Goal: Task Accomplishment & Management: Use online tool/utility

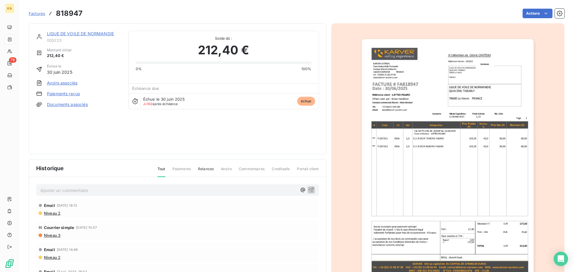
click at [71, 34] on link "LIGUE DE VOILE DE NORMANDIE" at bounding box center [80, 33] width 67 height 5
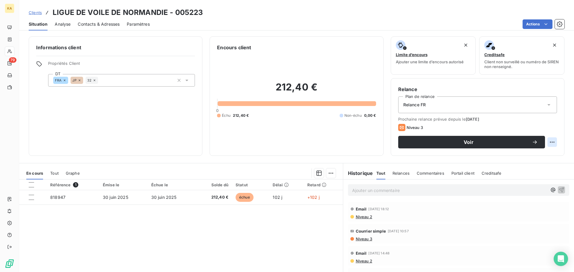
click at [548, 142] on html "KA 79 Clients LIGUE DE VOILE DE NORMANDIE - 005223 Situation Analyse Contacts &…" at bounding box center [287, 136] width 574 height 272
click at [527, 153] on div "Replanifier cette action" at bounding box center [522, 156] width 53 height 10
select select "9"
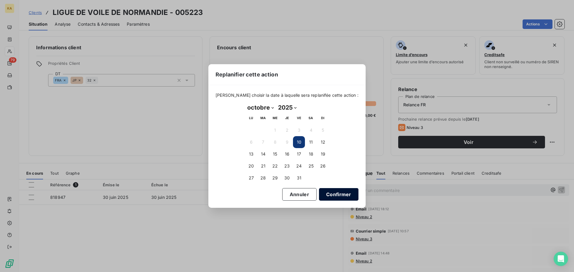
click at [330, 197] on button "Confirmer" at bounding box center [338, 194] width 39 height 13
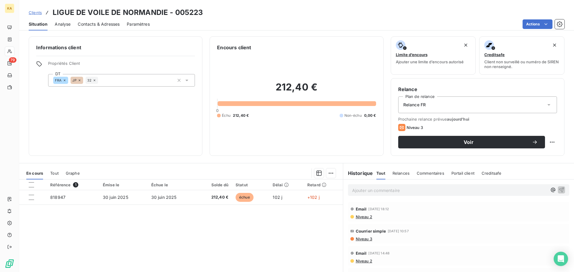
click at [410, 129] on span "Niveau 3" at bounding box center [414, 127] width 16 height 5
click at [462, 119] on span "aujourd’hui" at bounding box center [458, 119] width 22 height 5
click at [429, 119] on span "Prochaine relance prévue [DATE]" at bounding box center [477, 119] width 159 height 5
click at [546, 105] on icon at bounding box center [549, 105] width 6 height 6
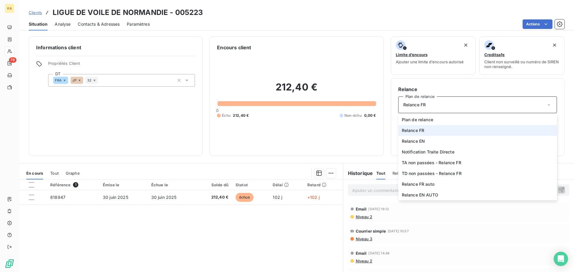
click at [420, 6] on div "Clients LIGUE DE VOILE DE NORMANDIE - 005223 Situation Analyse Contacts & Adres…" at bounding box center [296, 15] width 555 height 30
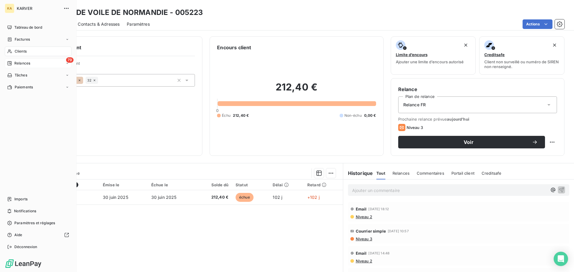
click at [20, 62] on span "Relances" at bounding box center [22, 63] width 16 height 5
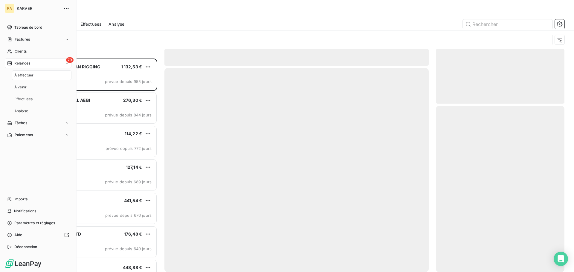
scroll to position [209, 124]
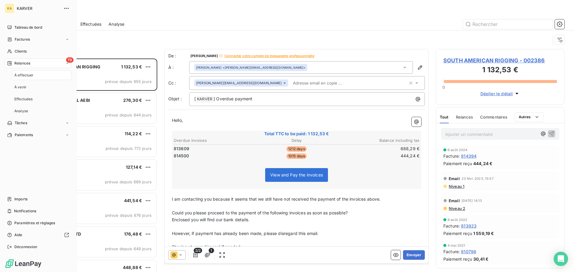
click at [29, 75] on span "À effectuer" at bounding box center [23, 75] width 19 height 5
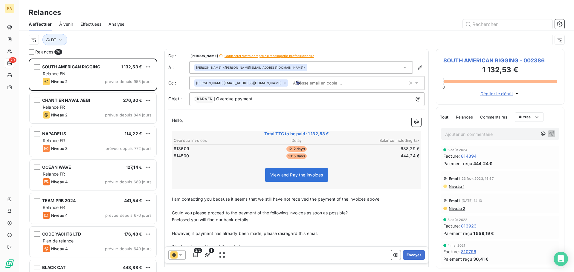
click at [68, 24] on span "À venir" at bounding box center [66, 24] width 14 height 6
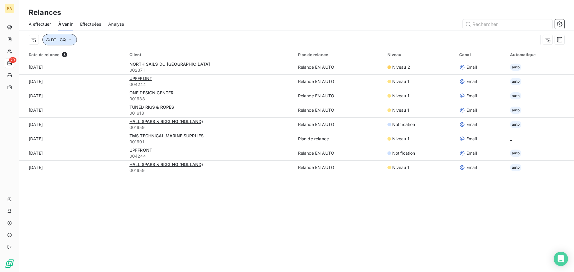
click at [71, 43] on button "DT : CQ" at bounding box center [59, 39] width 34 height 11
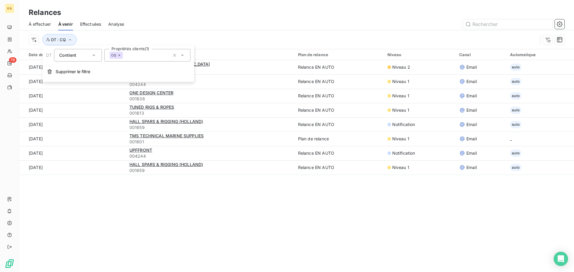
click at [182, 58] on icon at bounding box center [182, 55] width 6 height 6
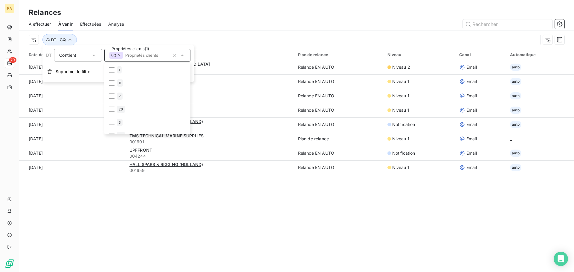
scroll to position [73, 0]
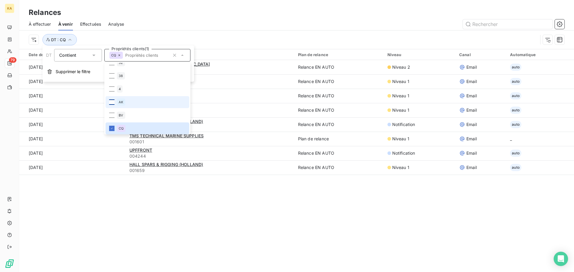
click at [112, 100] on div at bounding box center [111, 102] width 5 height 5
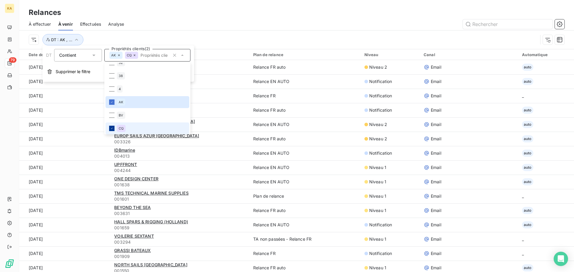
click at [113, 129] on icon at bounding box center [112, 129] width 4 height 4
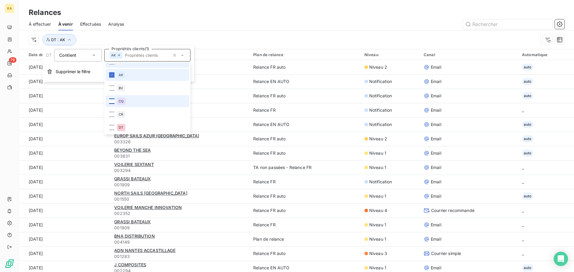
scroll to position [149, 0]
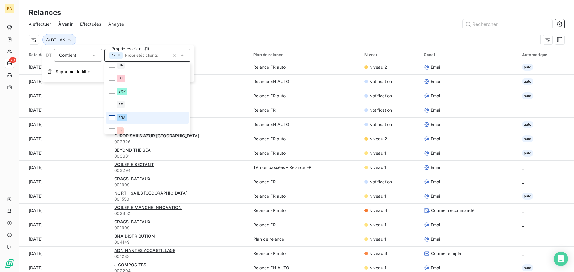
click at [113, 118] on div at bounding box center [111, 117] width 5 height 5
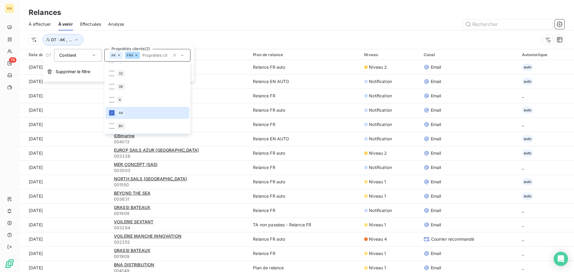
scroll to position [60, 0]
click at [113, 115] on icon at bounding box center [112, 116] width 4 height 4
click at [186, 11] on div "Relances" at bounding box center [296, 12] width 555 height 11
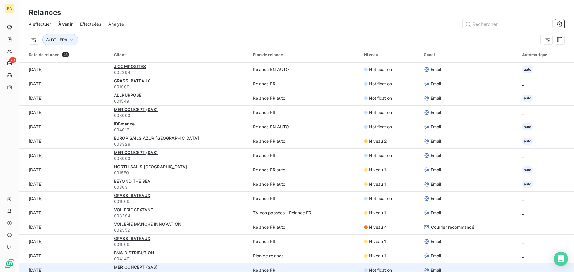
scroll to position [0, 0]
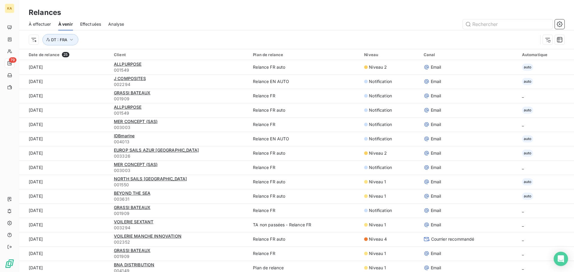
click at [43, 25] on span "À effectuer" at bounding box center [40, 24] width 22 height 6
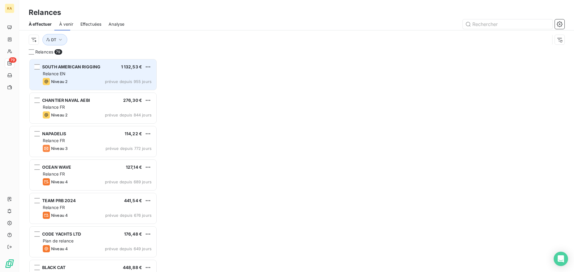
scroll to position [209, 124]
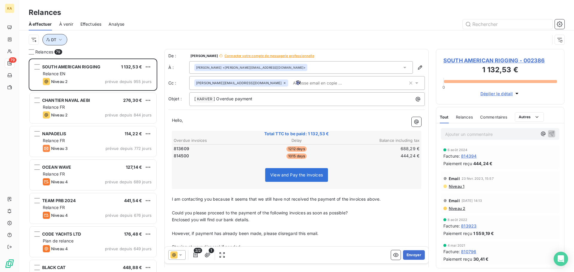
click at [61, 39] on icon "button" at bounding box center [60, 40] width 3 height 2
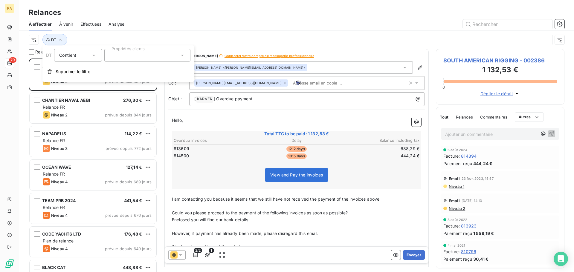
click at [137, 58] on div at bounding box center [147, 55] width 86 height 13
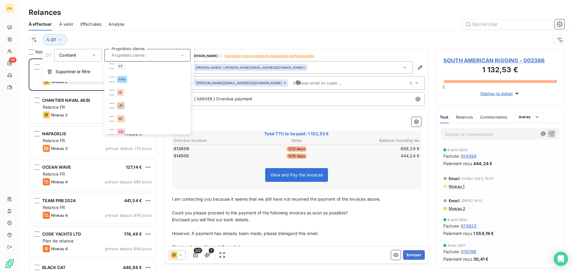
scroll to position [192, 0]
click at [112, 101] on div at bounding box center [111, 100] width 5 height 5
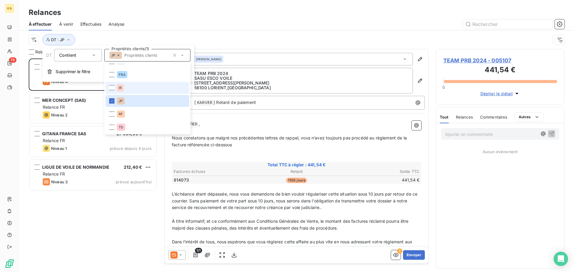
scroll to position [209, 124]
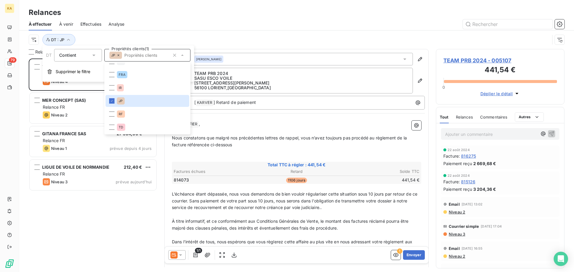
click at [175, 13] on div "Relances" at bounding box center [296, 12] width 555 height 11
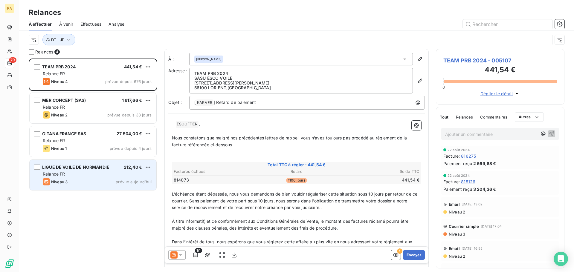
click at [79, 166] on span "LIGUE DE VOILE DE NORMANDIE" at bounding box center [75, 167] width 67 height 5
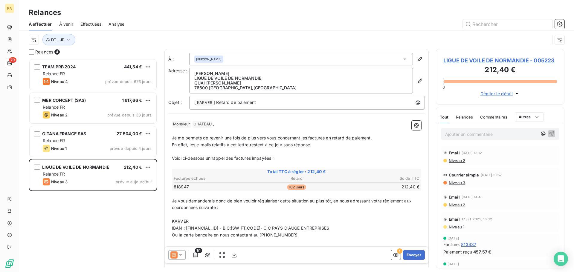
click at [180, 255] on icon at bounding box center [180, 255] width 3 height 1
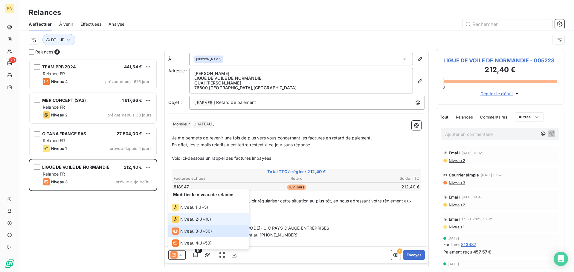
click at [186, 219] on span "Niveau 2" at bounding box center [189, 219] width 18 height 6
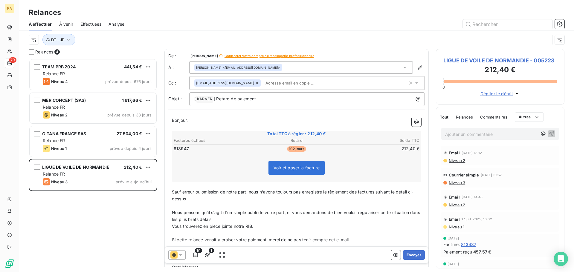
click at [288, 56] on span "Connecter votre compte de messagerie professionnelle" at bounding box center [269, 56] width 90 height 4
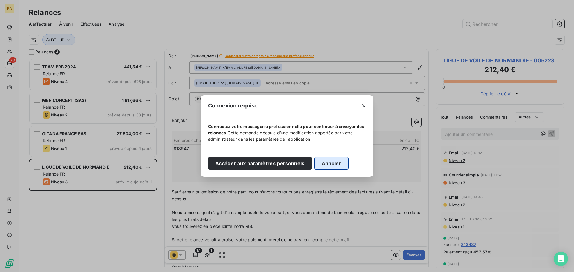
click at [335, 166] on button "Annuler" at bounding box center [331, 163] width 34 height 13
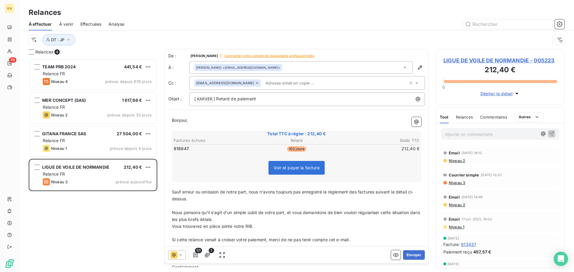
click at [263, 85] on input "text" at bounding box center [297, 83] width 69 height 9
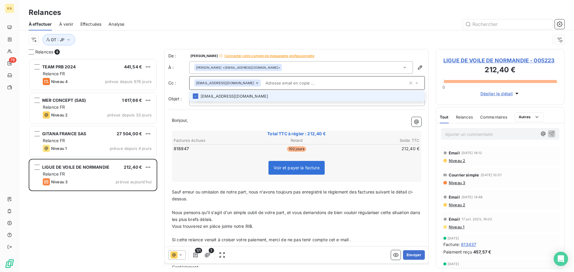
click at [263, 85] on input "text" at bounding box center [335, 83] width 145 height 9
type input "[EMAIL_ADDRESS][DOMAIN_NAME]"
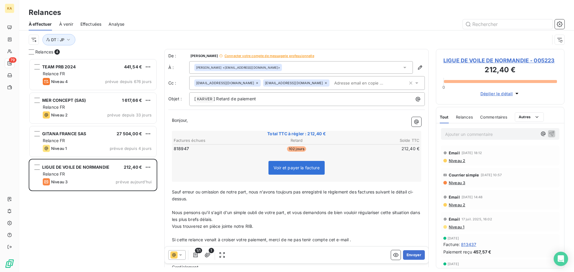
click at [332, 83] on input "text" at bounding box center [366, 83] width 69 height 9
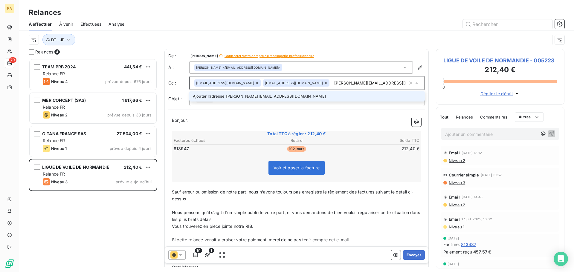
type input "[PERSON_NAME][EMAIL_ADDRESS][DOMAIN_NAME]"
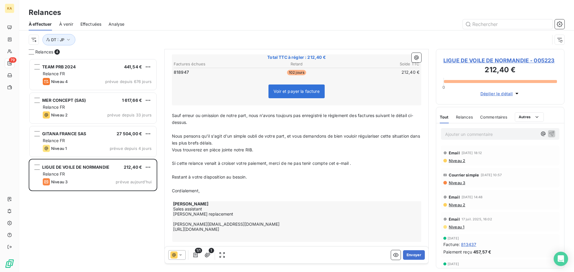
scroll to position [100, 0]
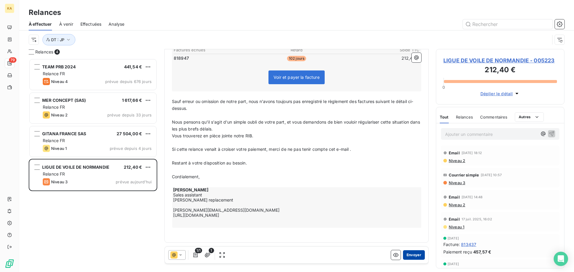
click at [406, 254] on button "Envoyer" at bounding box center [414, 255] width 22 height 10
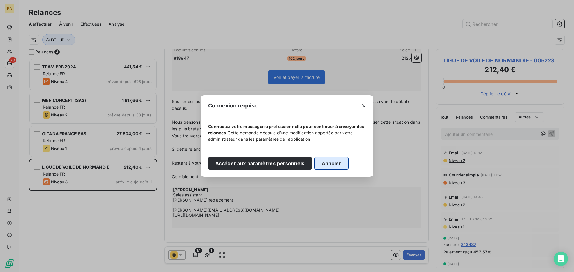
click at [337, 164] on button "Annuler" at bounding box center [331, 163] width 34 height 13
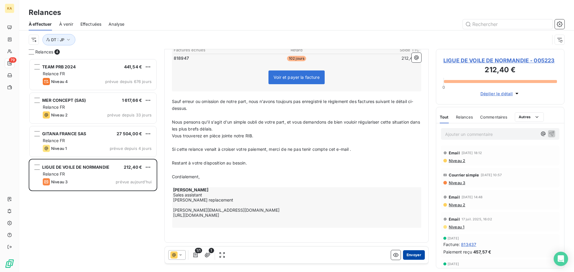
click at [412, 257] on button "Envoyer" at bounding box center [414, 255] width 22 height 10
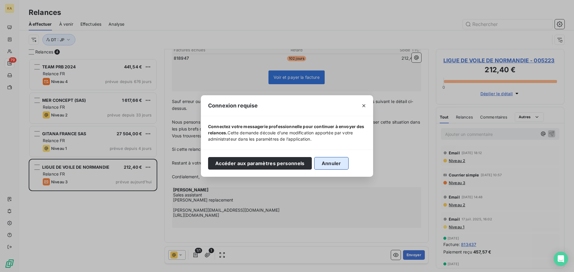
click at [338, 164] on button "Annuler" at bounding box center [331, 163] width 34 height 13
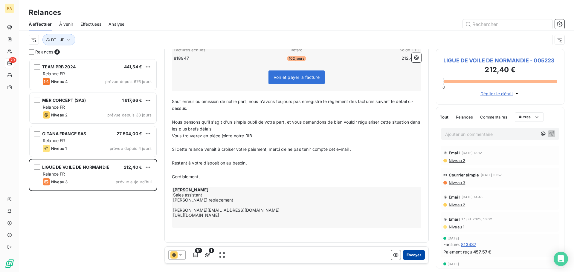
click at [413, 257] on button "Envoyer" at bounding box center [414, 255] width 22 height 10
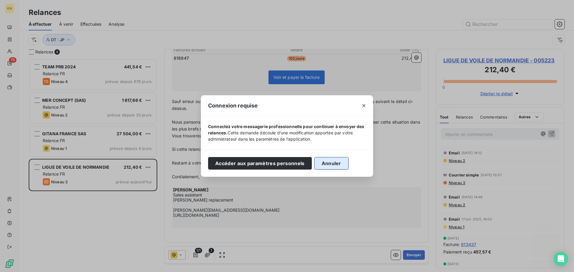
click at [337, 166] on button "Annuler" at bounding box center [331, 163] width 34 height 13
